Goal: Task Accomplishment & Management: Manage account settings

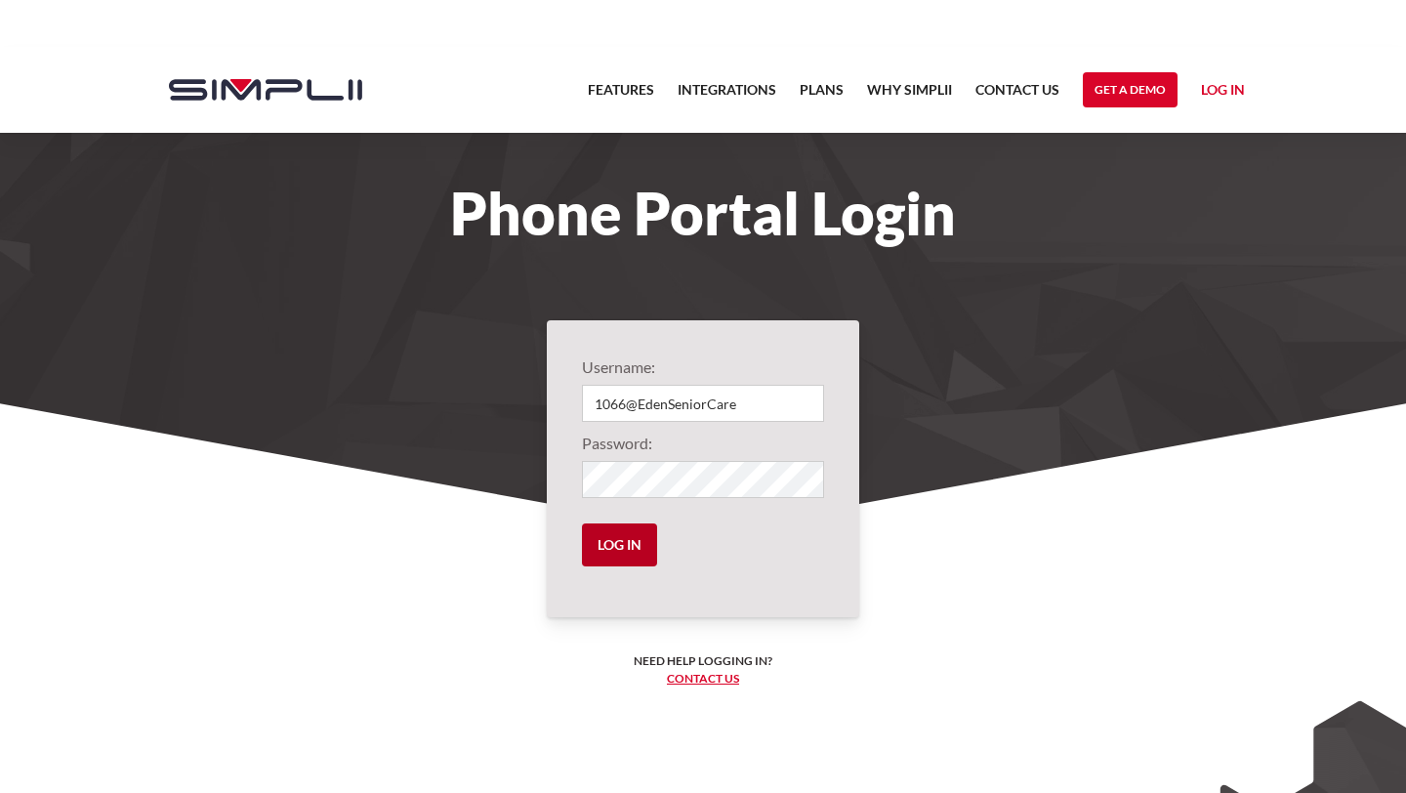
click at [637, 540] on input "Log in" at bounding box center [619, 544] width 75 height 43
click at [620, 536] on input "Log in" at bounding box center [619, 544] width 75 height 43
click at [751, 412] on input "1066@EdenSeniorCare" at bounding box center [703, 403] width 242 height 37
click at [582, 523] on input "Log in" at bounding box center [619, 544] width 75 height 43
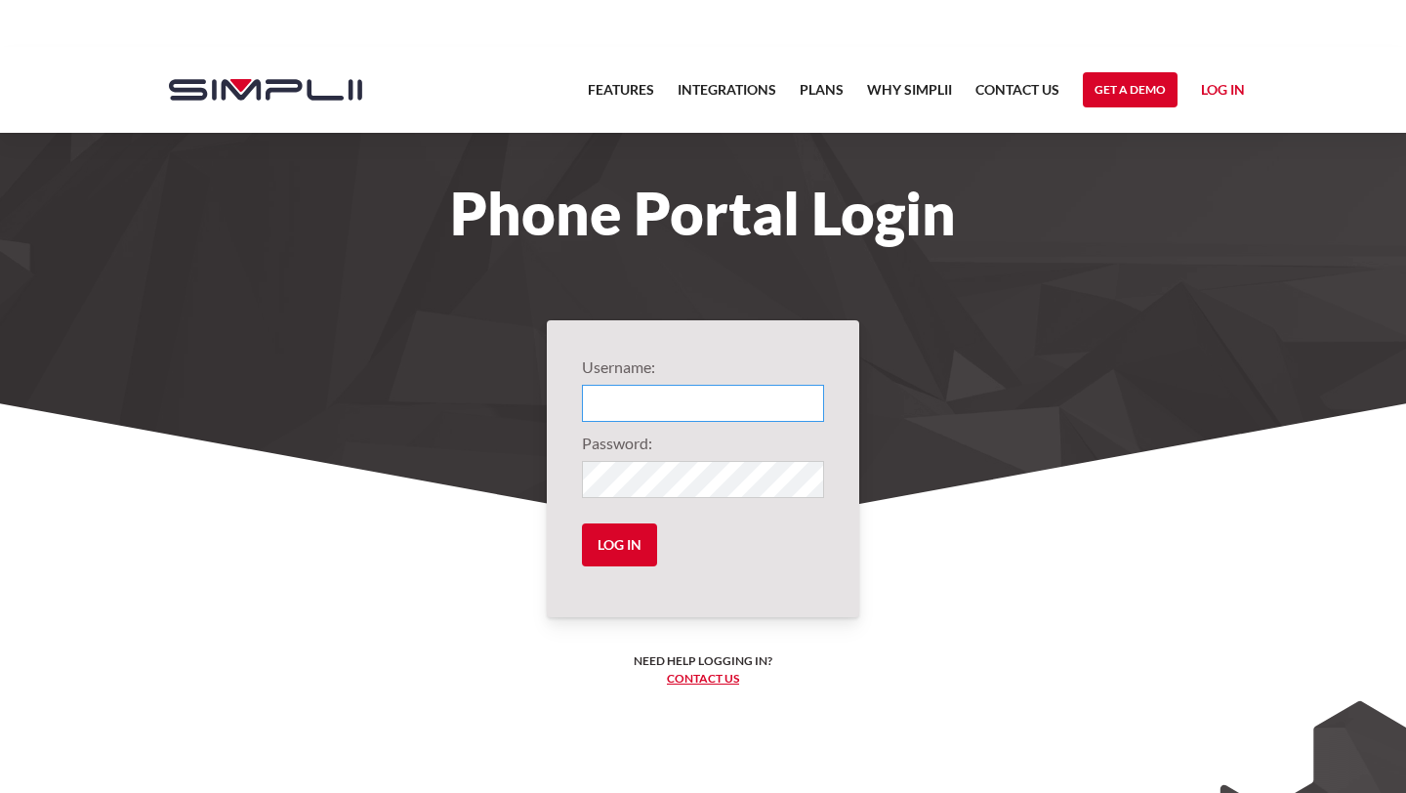
type input "1066@EdenSeniorCare"
click at [582, 523] on input "Log in" at bounding box center [619, 544] width 75 height 43
click at [628, 555] on input "Log in" at bounding box center [619, 544] width 75 height 43
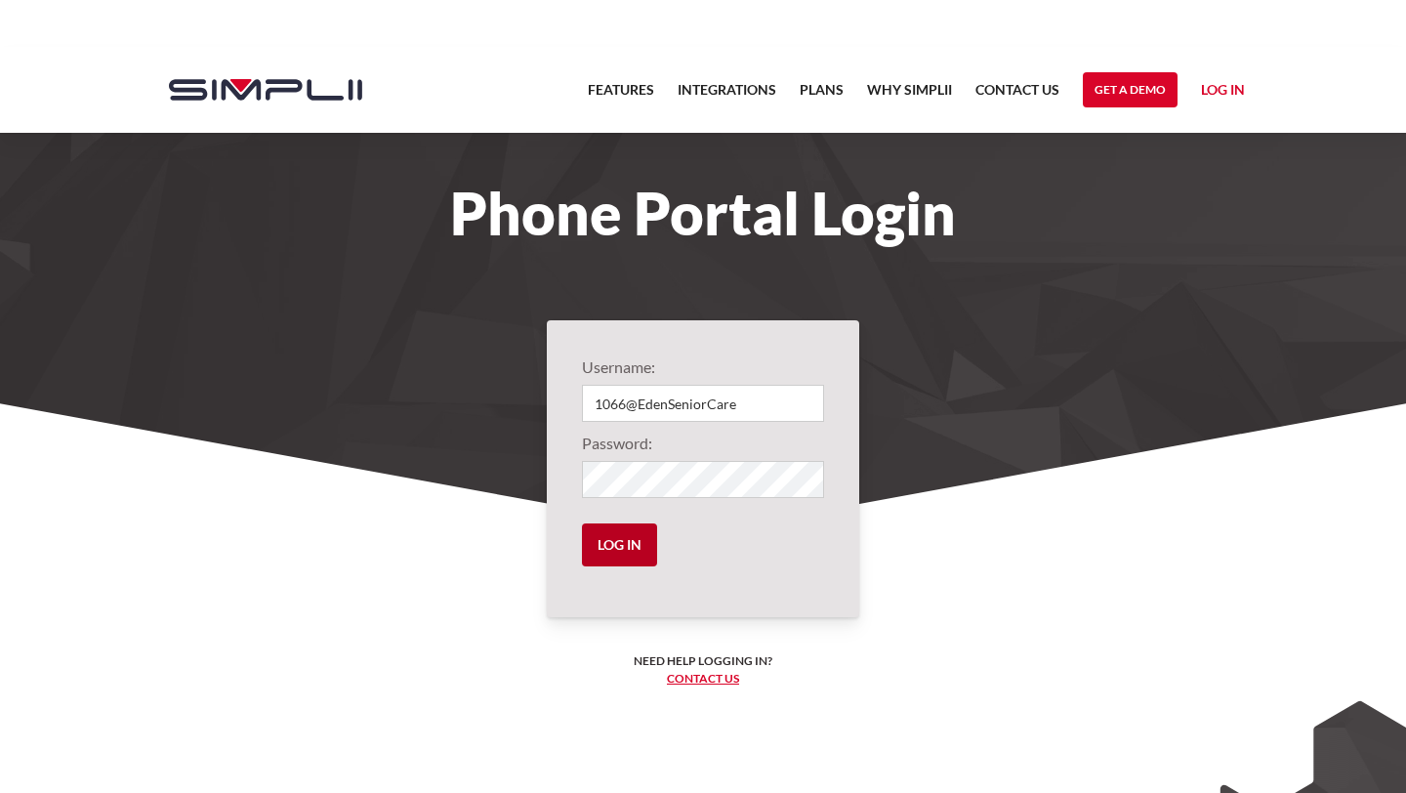
click at [628, 555] on input "Log in" at bounding box center [619, 544] width 75 height 43
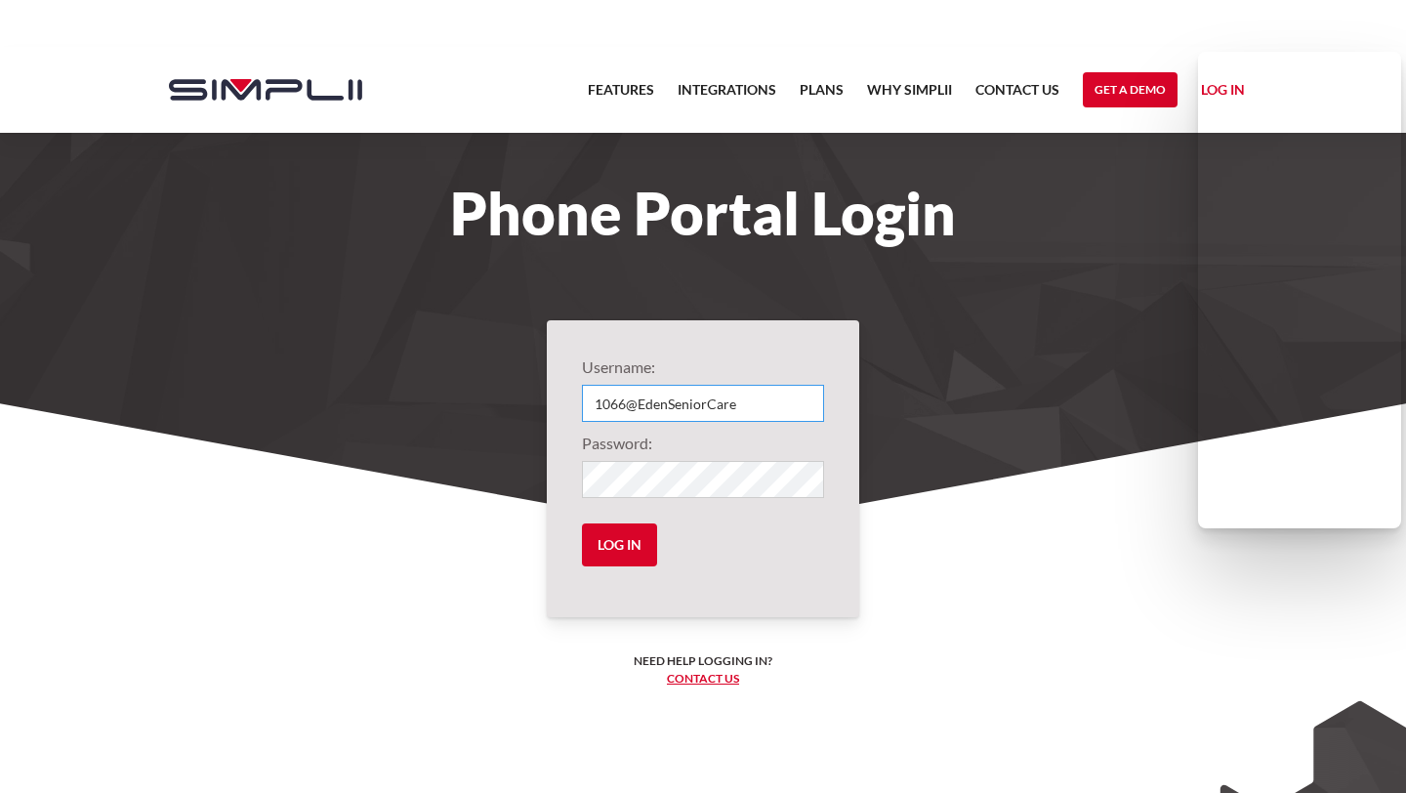
click at [747, 409] on input "1066@EdenSeniorCare" at bounding box center [703, 403] width 242 height 37
click at [582, 523] on input "Log in" at bounding box center [619, 544] width 75 height 43
